Goal: Task Accomplishment & Management: Use online tool/utility

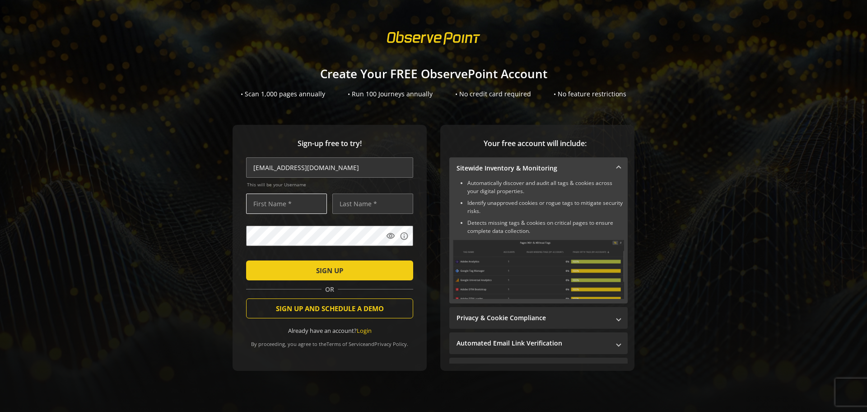
type input "[EMAIL_ADDRESS][DOMAIN_NAME]"
click at [284, 198] on input "text" at bounding box center [286, 203] width 81 height 20
type input "[PERSON_NAME]"
type input "Yearyean"
click at [386, 234] on mat-icon "visibility" at bounding box center [390, 235] width 9 height 9
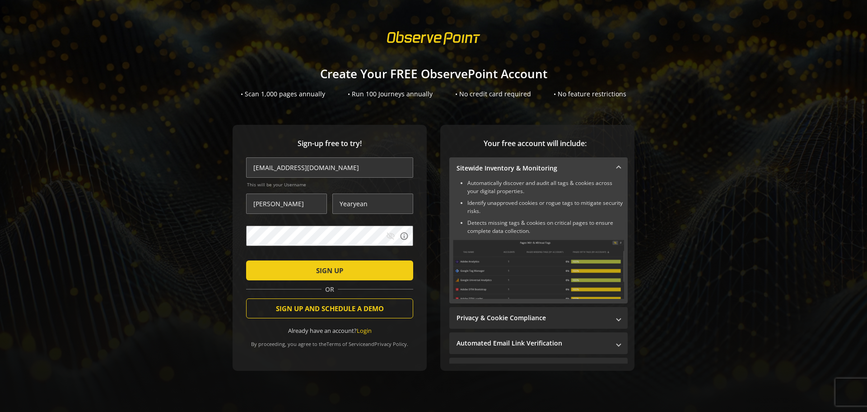
click at [387, 234] on mat-icon "visibility_off" at bounding box center [390, 235] width 9 height 9
click at [343, 270] on span "submit" at bounding box center [329, 270] width 167 height 22
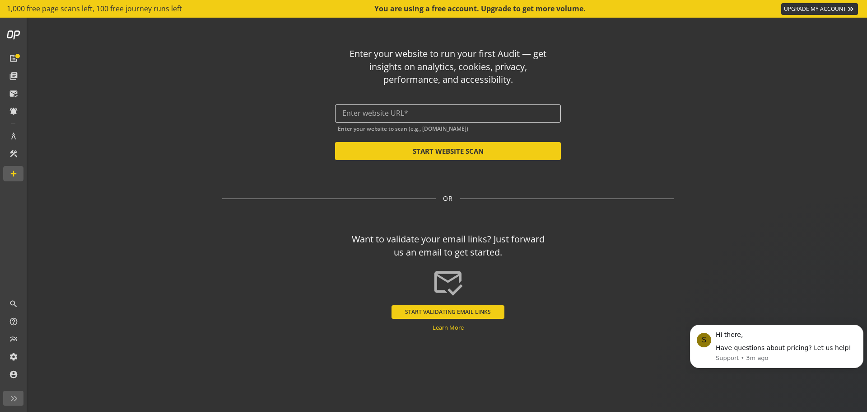
click at [422, 113] on input "text" at bounding box center [447, 113] width 211 height 9
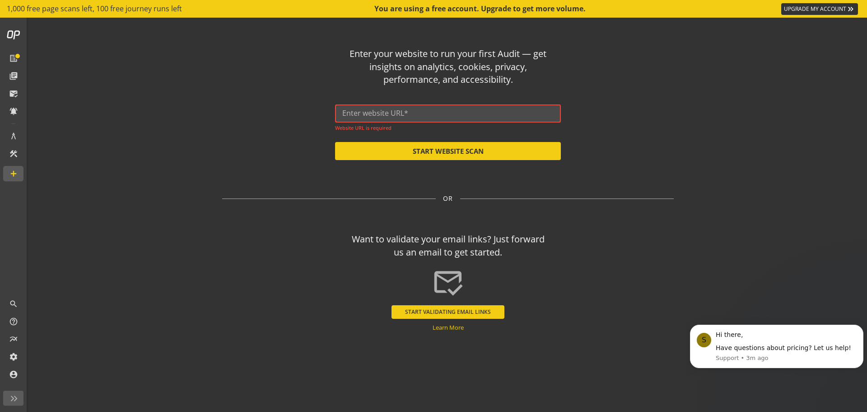
paste input "[URL][DOMAIN_NAME]"
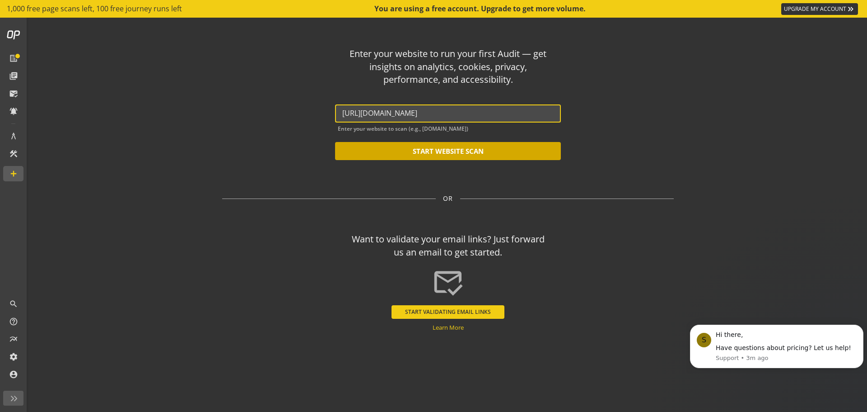
type input "[URL][DOMAIN_NAME]"
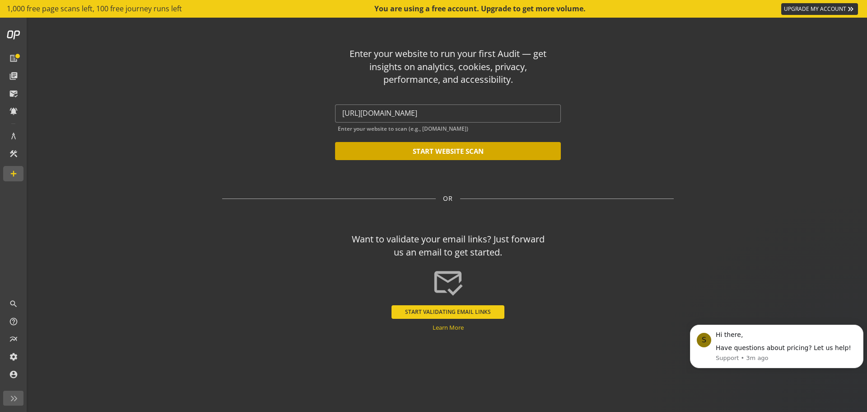
click at [440, 150] on button "START WEBSITE SCAN" at bounding box center [448, 151] width 226 height 18
click at [485, 151] on button "START WEBSITE SCAN" at bounding box center [448, 151] width 226 height 18
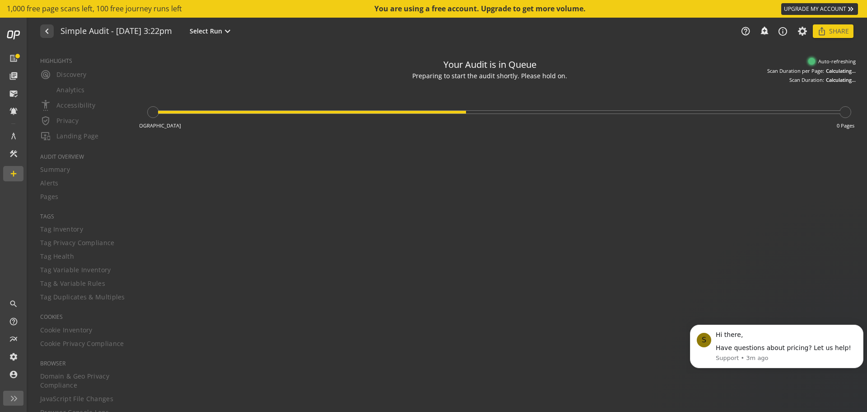
type textarea "Notes can include: -a description of what this audit is validating -changes in …"
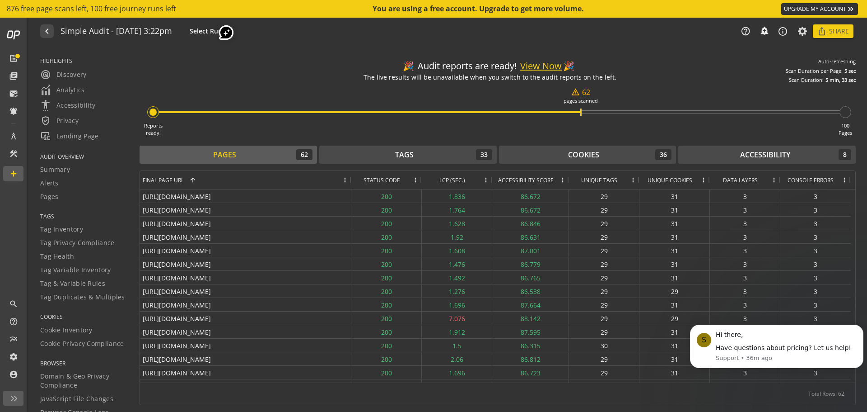
drag, startPoint x: 673, startPoint y: 73, endPoint x: 611, endPoint y: 94, distance: 65.6
click at [673, 73] on div "🎉 Audit reports are ready! View Now 🎉 The live results will be unavailable when…" at bounding box center [498, 68] width 717 height 30
click at [541, 65] on button "View Now" at bounding box center [541, 66] width 42 height 13
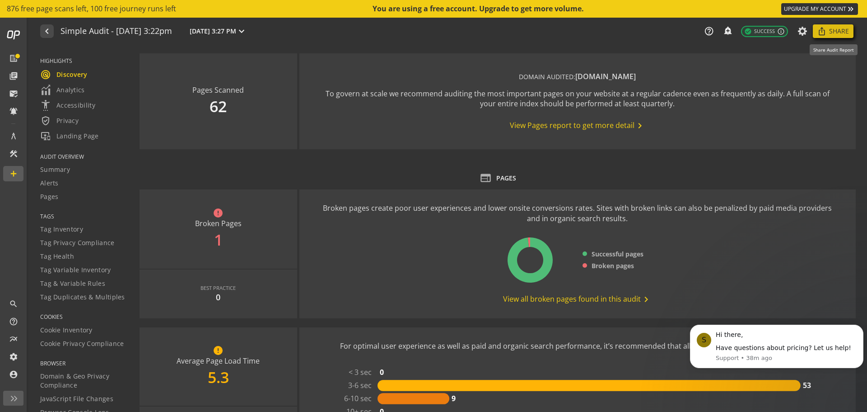
click at [829, 34] on span at bounding box center [833, 31] width 41 height 22
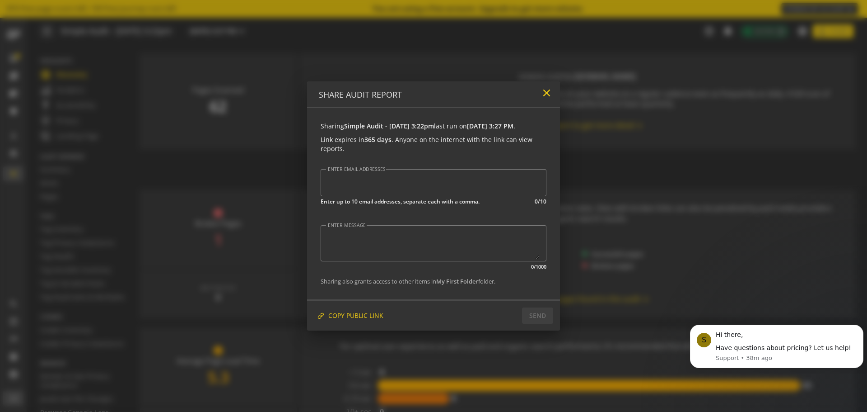
click at [544, 91] on mat-icon "close" at bounding box center [547, 93] width 12 height 12
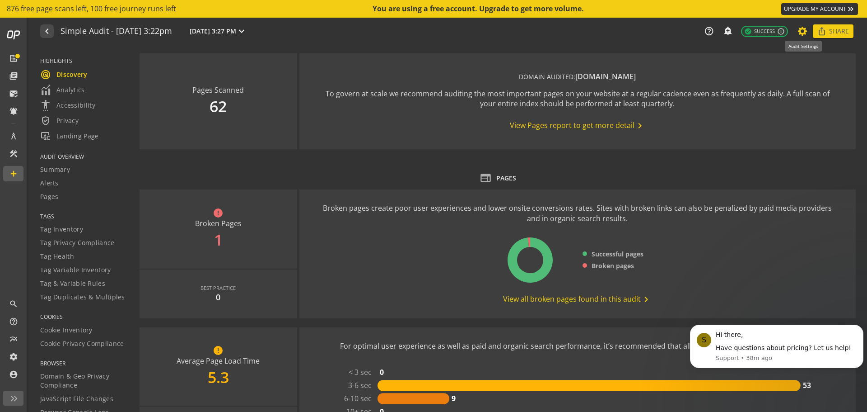
click at [799, 28] on icon at bounding box center [802, 31] width 11 height 6
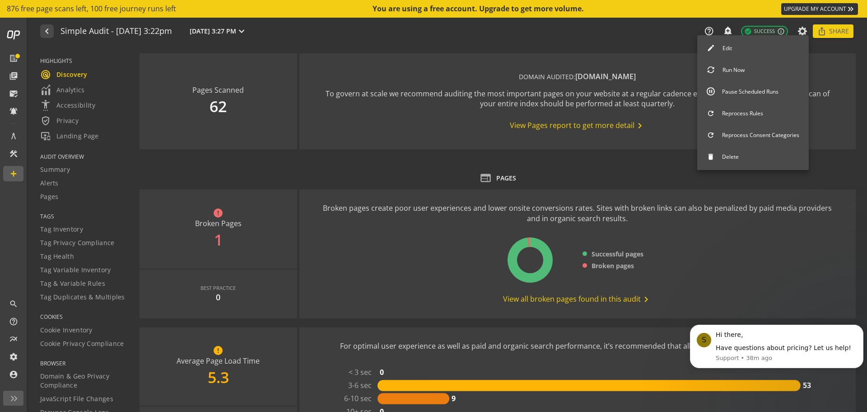
click at [639, 37] on div at bounding box center [433, 206] width 867 height 412
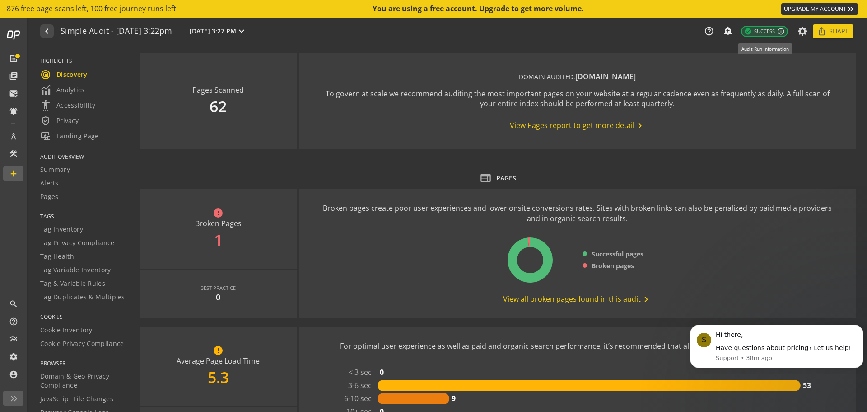
click at [763, 30] on span "check_circle Success" at bounding box center [760, 32] width 31 height 8
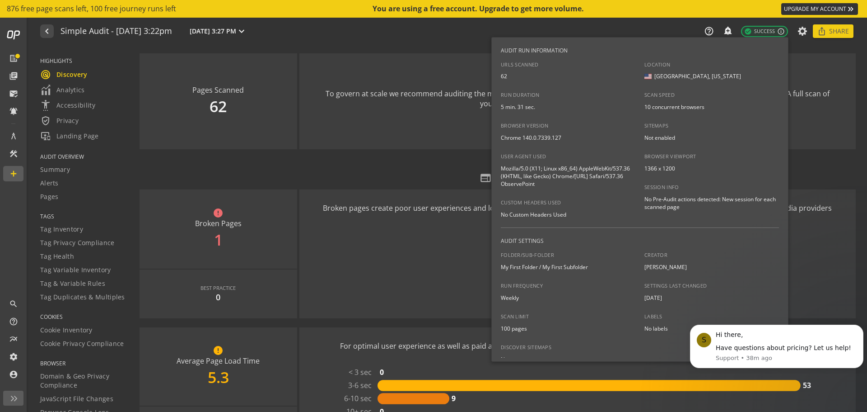
click at [412, 43] on div at bounding box center [433, 206] width 867 height 412
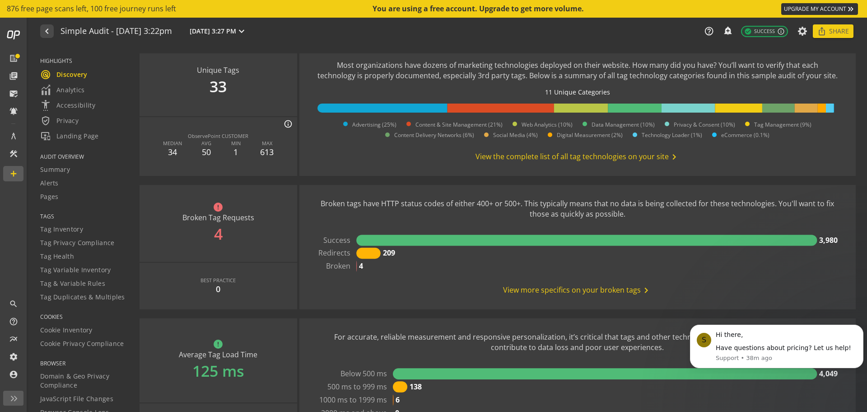
scroll to position [560, 0]
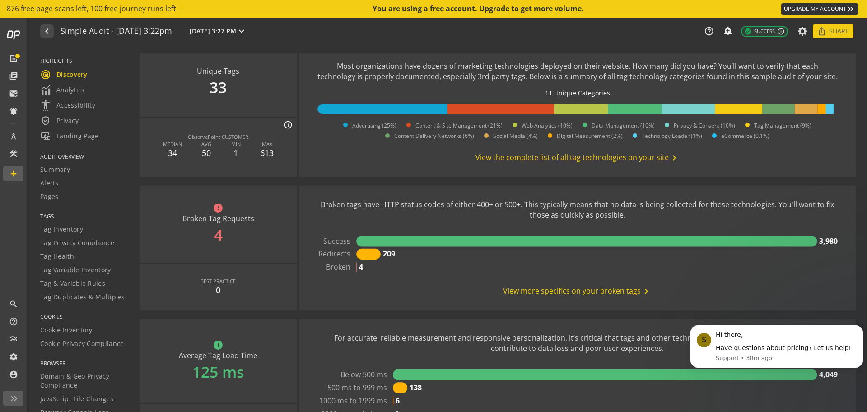
click at [539, 288] on span "View more specifics on your broken tags chevron_right" at bounding box center [577, 291] width 149 height 11
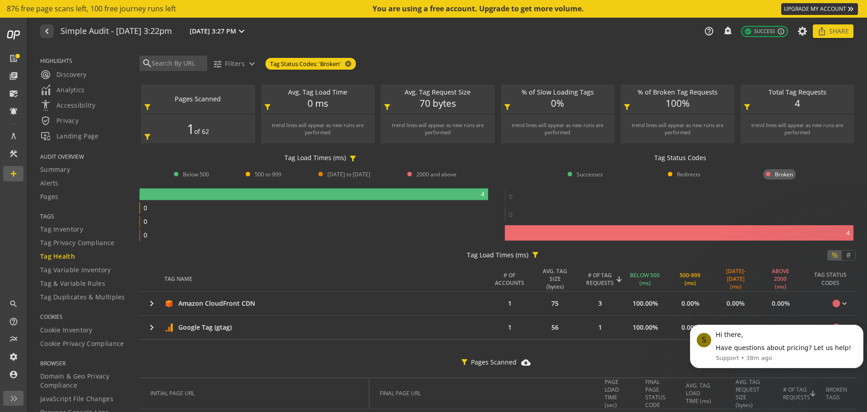
scroll to position [52, 0]
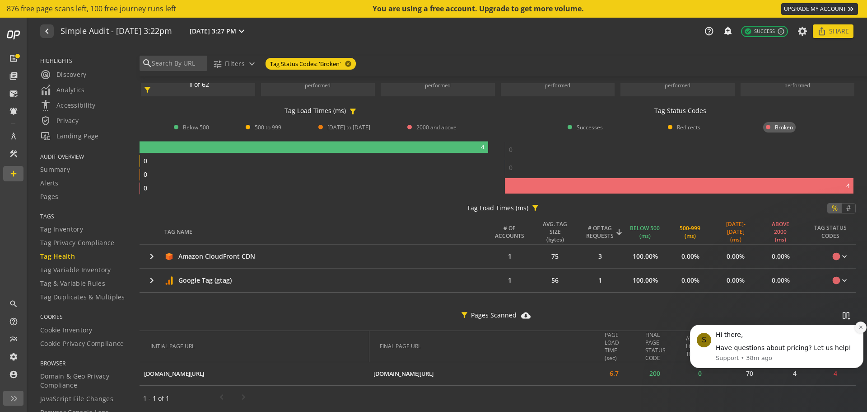
click at [860, 325] on icon "Dismiss notification" at bounding box center [861, 326] width 5 height 5
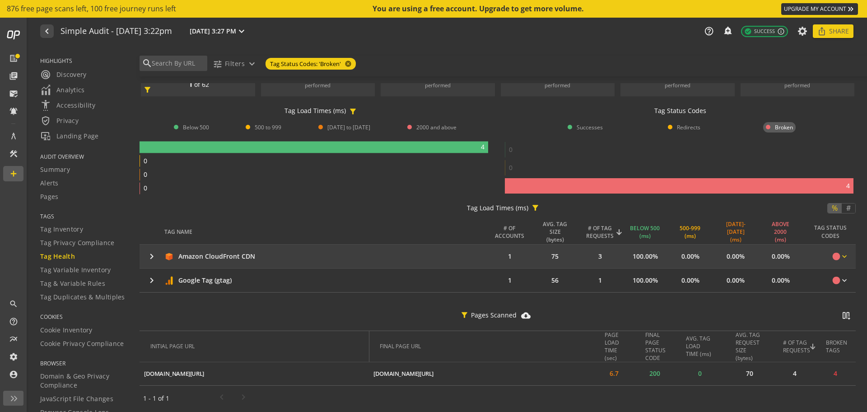
click at [843, 252] on mat-icon "keyboard_arrow_down" at bounding box center [844, 256] width 9 height 9
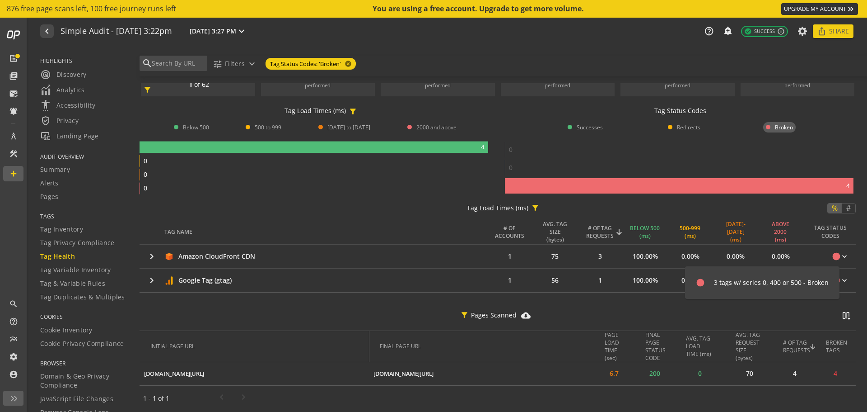
click at [281, 253] on div at bounding box center [433, 206] width 867 height 412
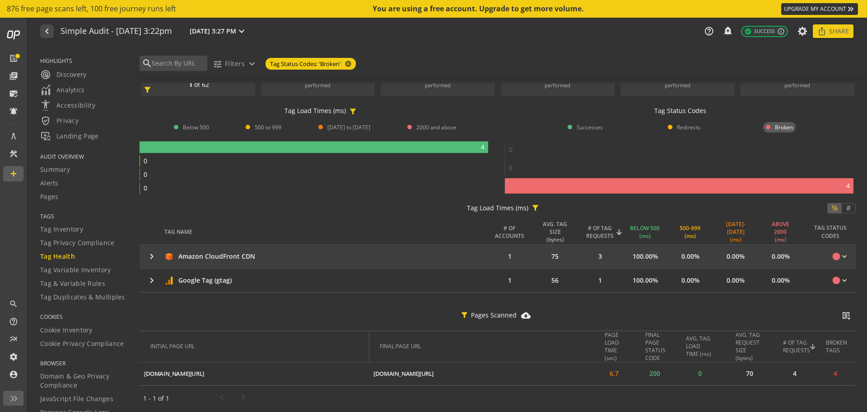
click at [150, 251] on mat-icon "keyboard_arrow_right" at bounding box center [151, 256] width 11 height 11
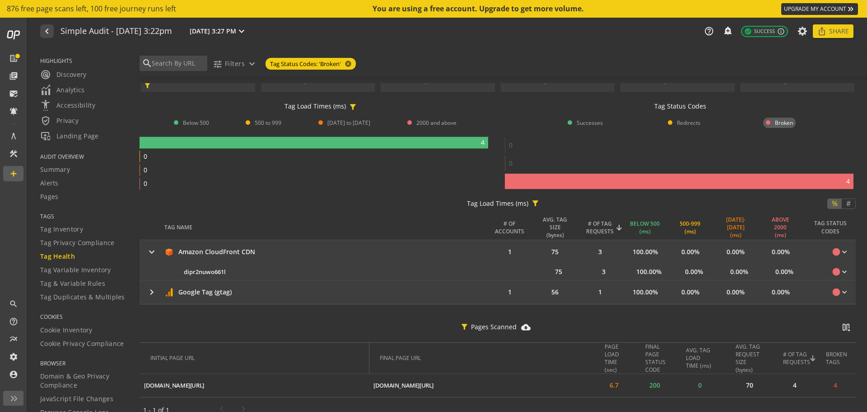
click at [151, 292] on mat-icon "keyboard_arrow_right" at bounding box center [151, 291] width 11 height 11
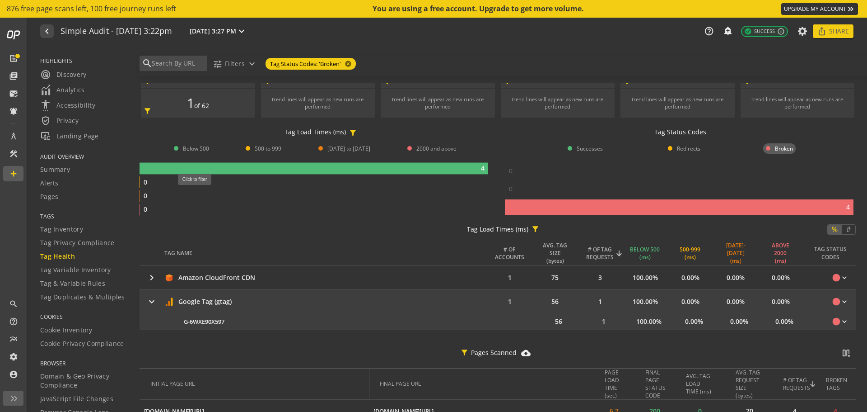
scroll to position [0, 0]
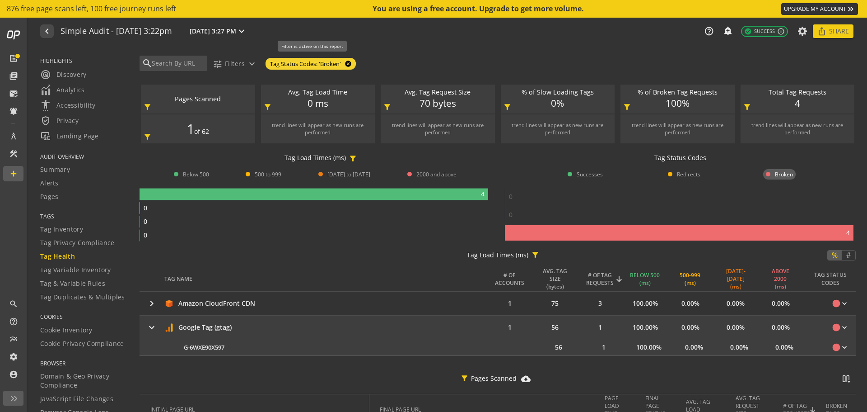
click at [348, 62] on mat-icon "cancel" at bounding box center [347, 63] width 13 height 7
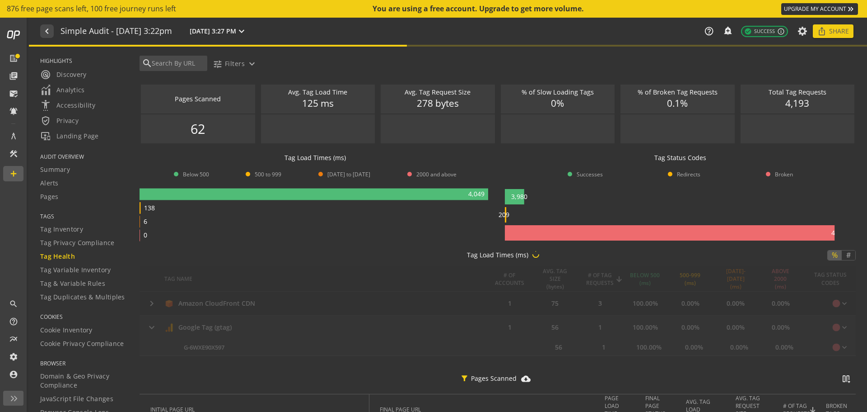
click at [356, 66] on div "search tune Filters expand_more" at bounding box center [502, 66] width 730 height 21
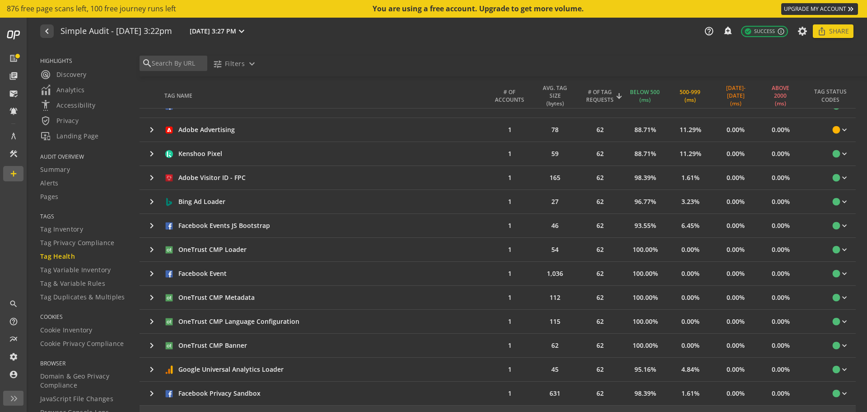
scroll to position [723, 0]
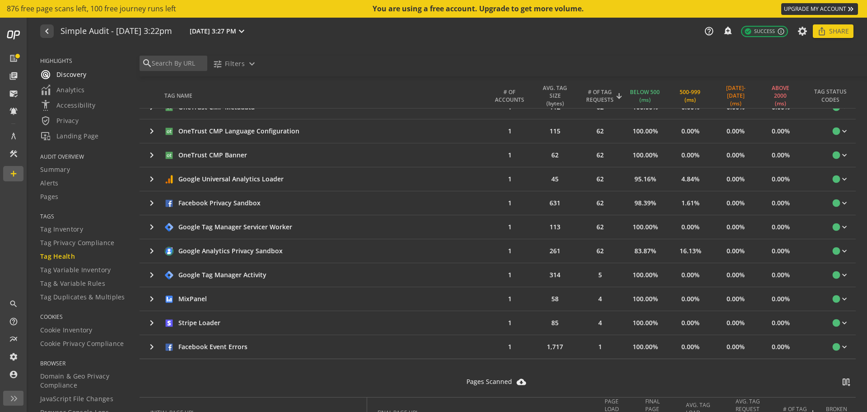
click at [61, 74] on span "radar Discovery" at bounding box center [63, 74] width 47 height 11
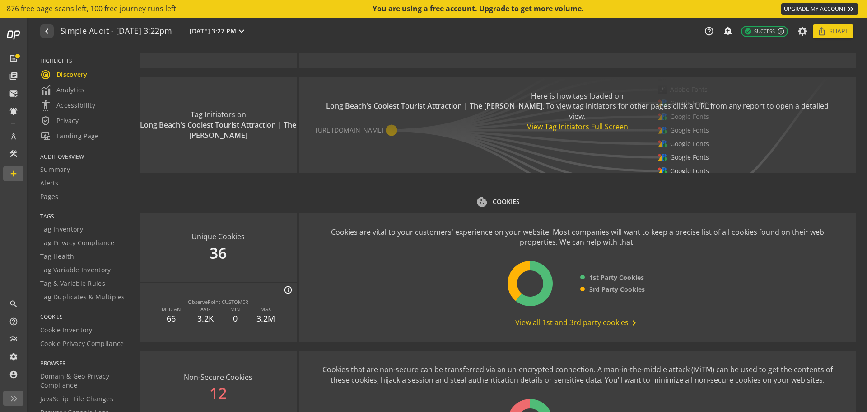
scroll to position [1064, 0]
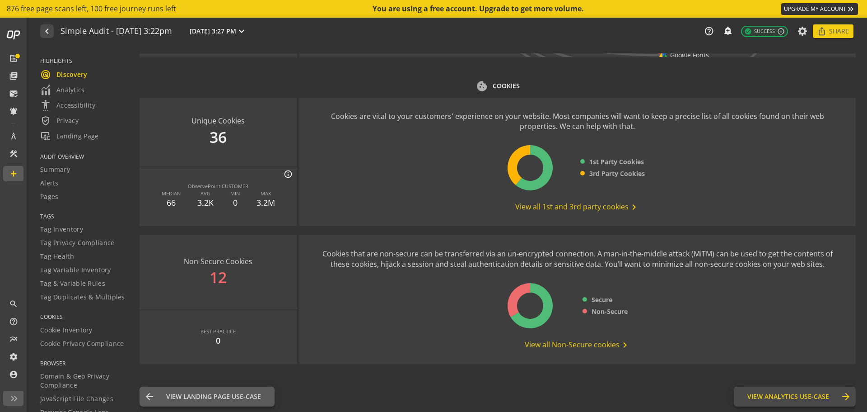
click at [782, 401] on button "View Analytics Use-Case Analytics arrow_forward" at bounding box center [795, 396] width 122 height 20
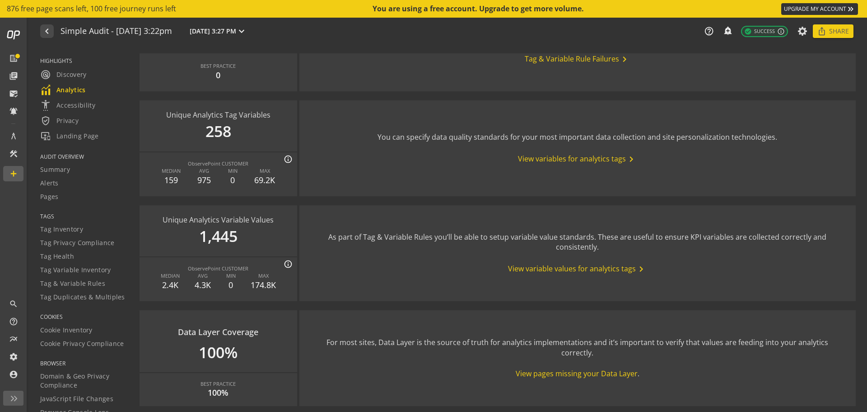
scroll to position [994, 0]
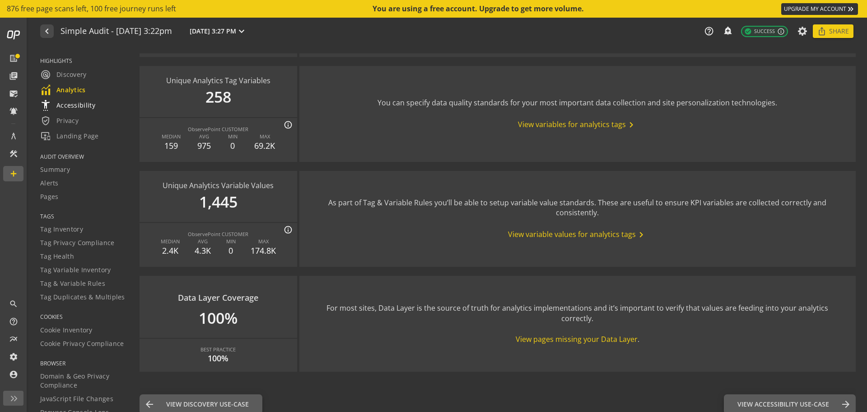
click at [73, 107] on span "settings_accessibility Accessibility" at bounding box center [67, 105] width 55 height 11
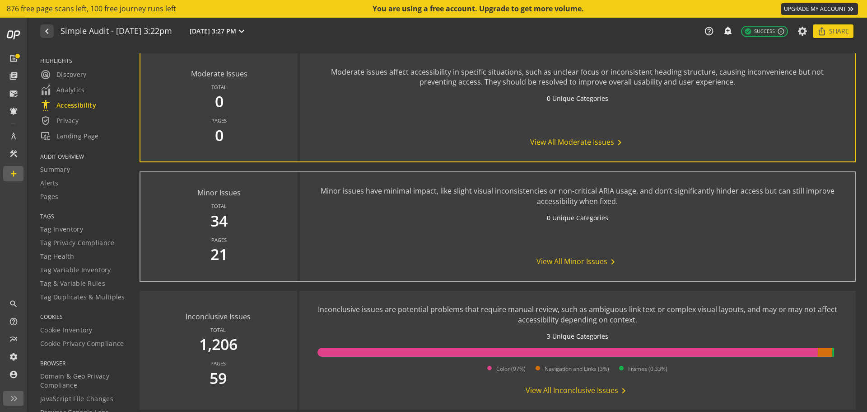
scroll to position [577, 0]
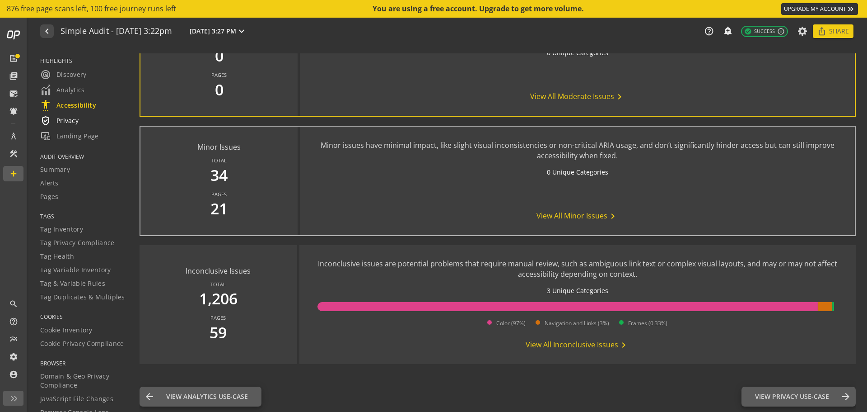
click at [56, 117] on span "verified_user Privacy" at bounding box center [59, 120] width 38 height 11
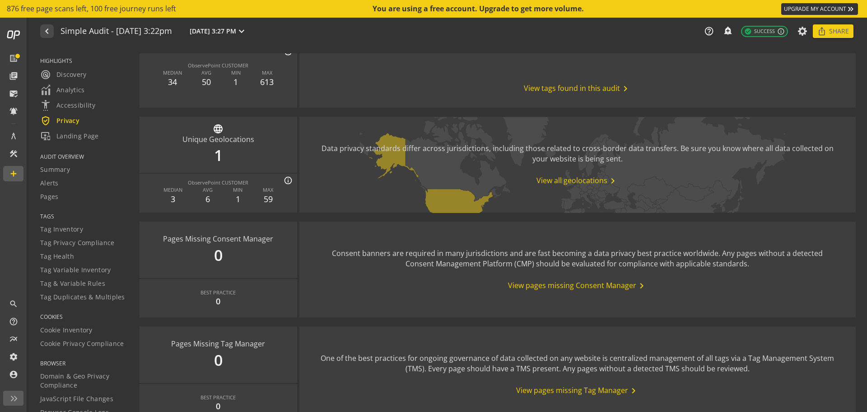
scroll to position [452, 0]
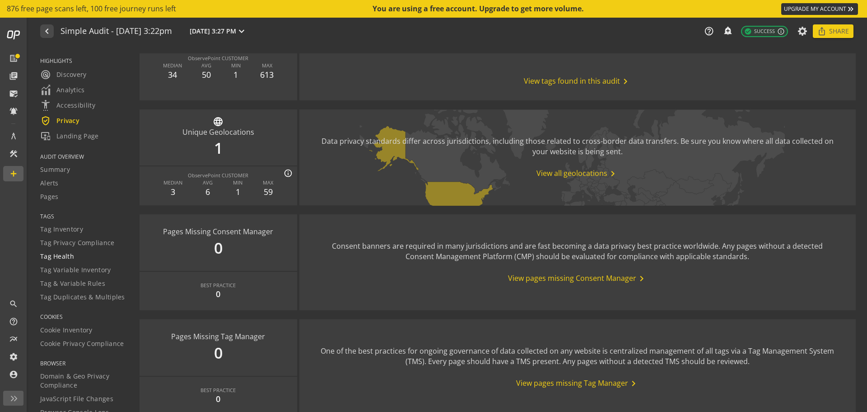
click at [49, 254] on span "Tag Health" at bounding box center [57, 256] width 34 height 9
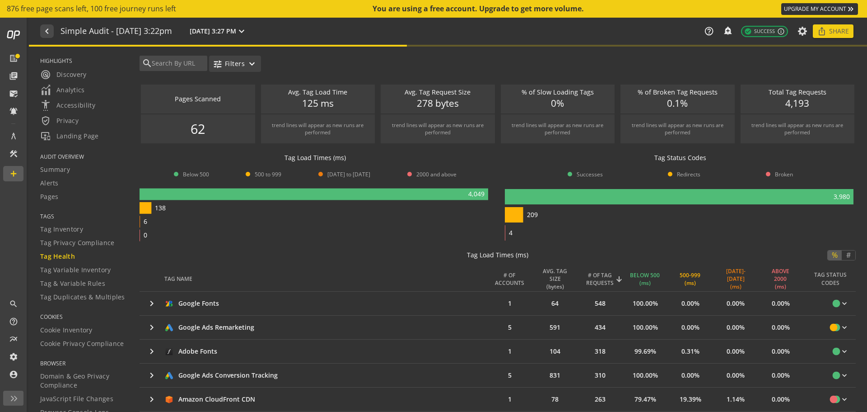
click at [254, 58] on mat-icon "expand_more" at bounding box center [252, 63] width 11 height 11
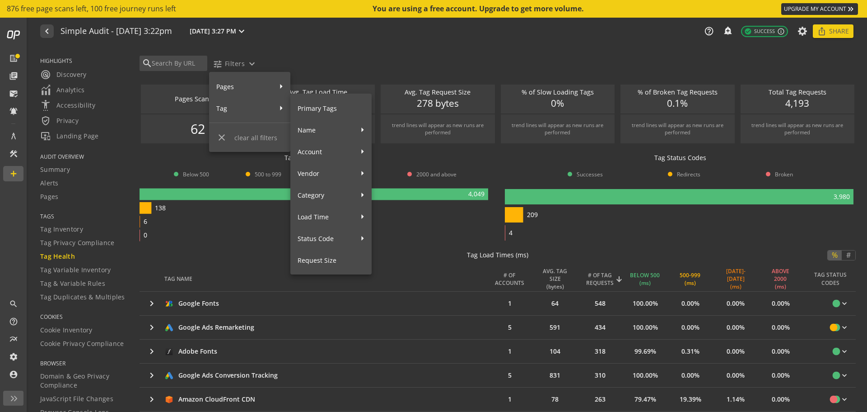
click at [231, 103] on span "Tag" at bounding box center [244, 108] width 56 height 16
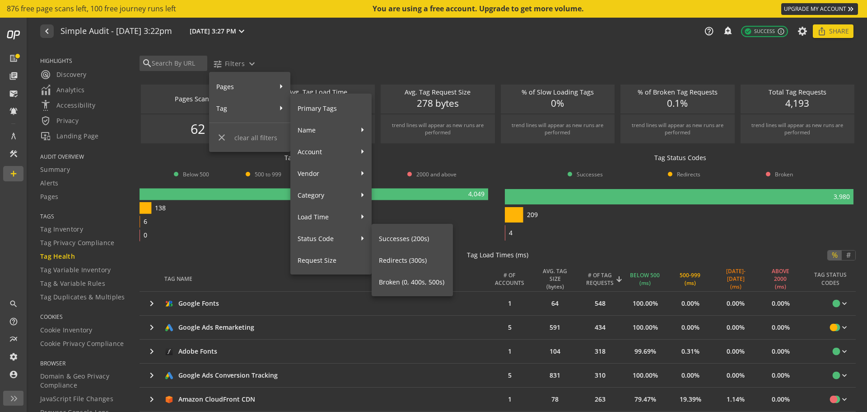
click at [396, 281] on span "Broken (0, 400s, 500s)" at bounding box center [412, 282] width 67 height 16
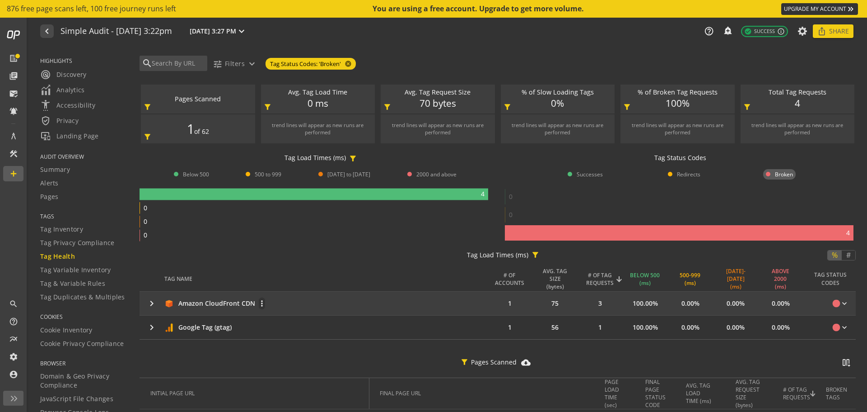
click at [273, 304] on div "Amazon CloudFront CDN more_vert" at bounding box center [325, 303] width 323 height 13
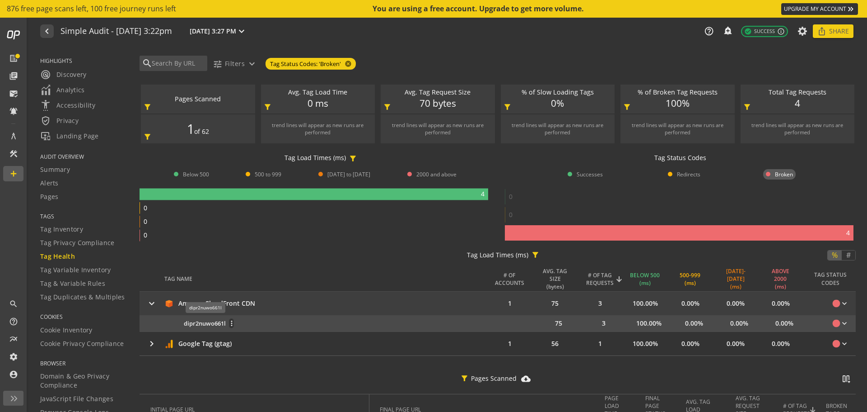
click at [199, 320] on span "dipr2nuwo661l" at bounding box center [205, 323] width 42 height 9
click at [838, 316] on div "circle keyboard_arrow_down" at bounding box center [833, 323] width 45 height 22
click at [840, 321] on mat-icon "keyboard_arrow_down" at bounding box center [844, 322] width 9 height 9
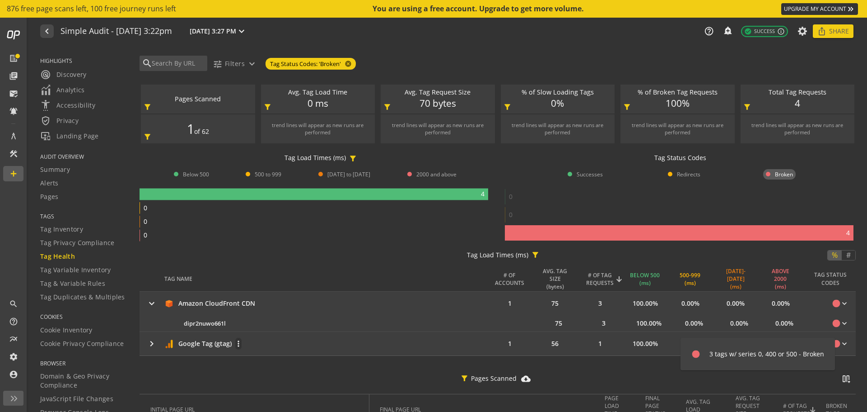
click at [318, 342] on div at bounding box center [433, 206] width 867 height 412
click at [226, 339] on div "Google Tag (gtag)" at bounding box center [204, 343] width 53 height 9
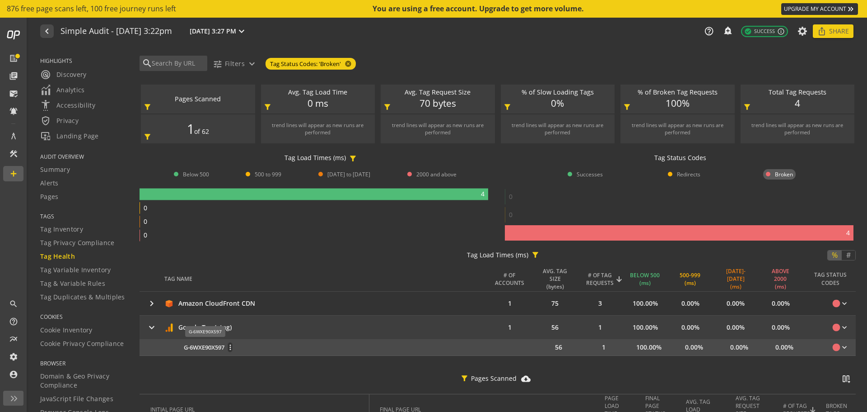
click at [220, 347] on span "G-6WXE90X597" at bounding box center [204, 347] width 41 height 9
click at [232, 347] on mat-icon "more_vert" at bounding box center [230, 347] width 4 height 8
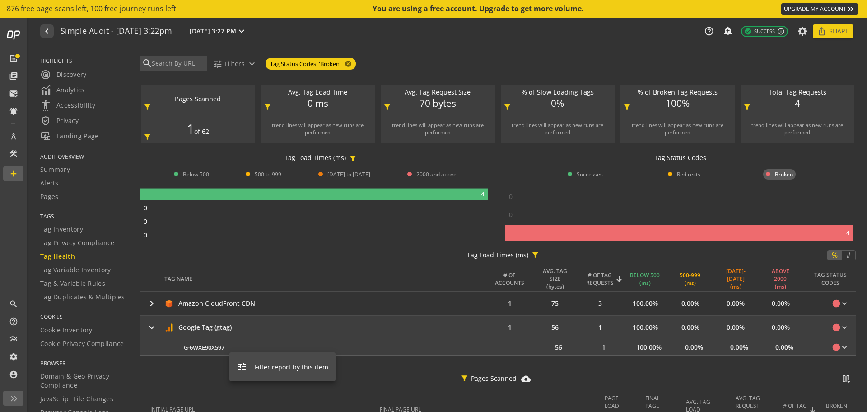
click at [326, 347] on div at bounding box center [433, 206] width 867 height 412
click at [834, 34] on span "Share" at bounding box center [839, 31] width 20 height 16
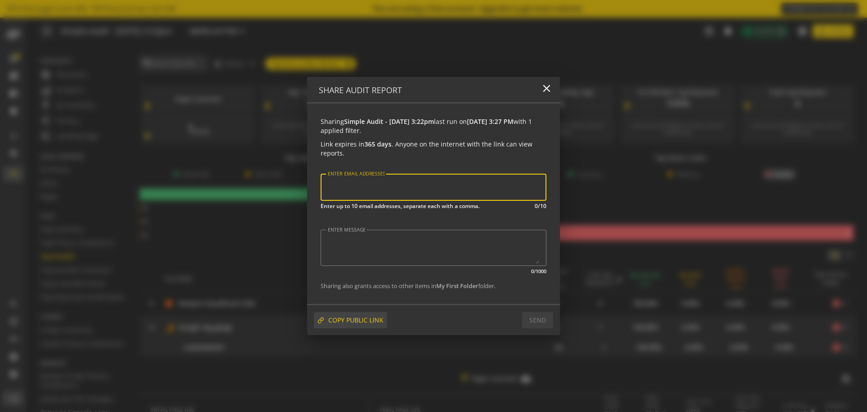
click at [346, 323] on span "COPY PUBLIC LINK" at bounding box center [355, 320] width 55 height 16
